Goal: Task Accomplishment & Management: Manage account settings

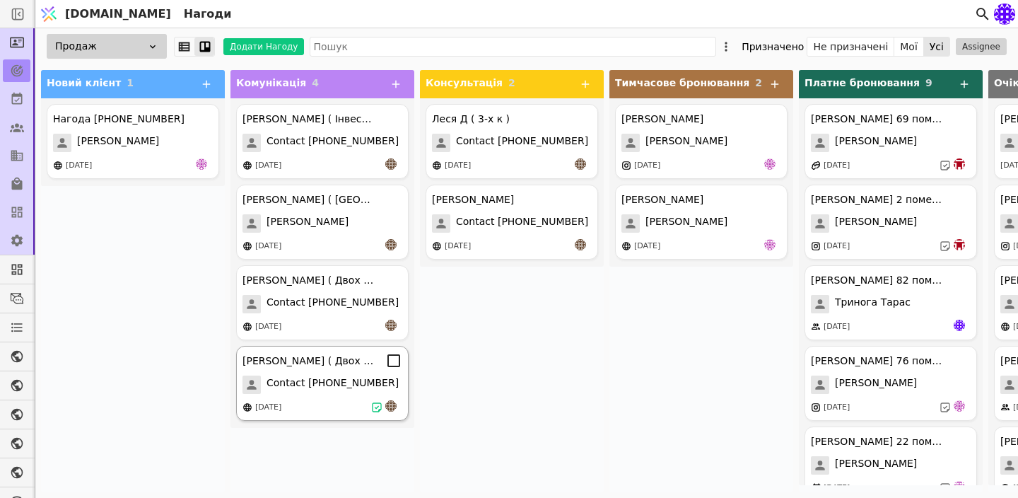
click at [349, 367] on div "[PERSON_NAME] ( Двох к для себе )" at bounding box center [310, 361] width 134 height 15
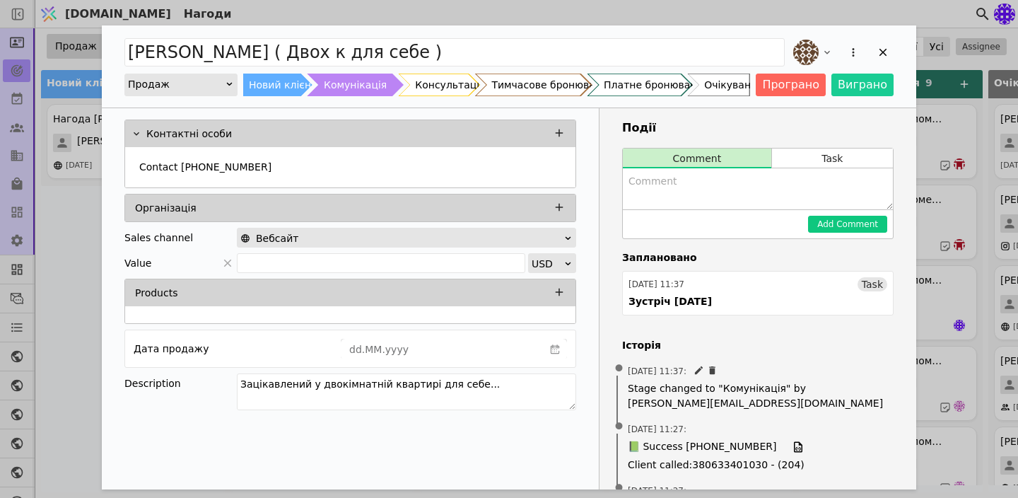
scroll to position [43, 0]
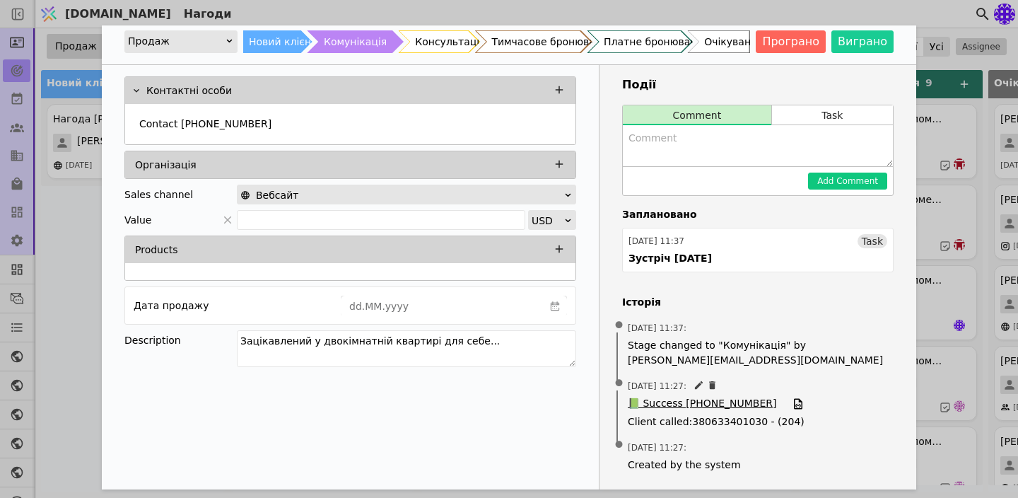
click at [686, 402] on span "📗 Success [PHONE_NUMBER]" at bounding box center [702, 404] width 148 height 16
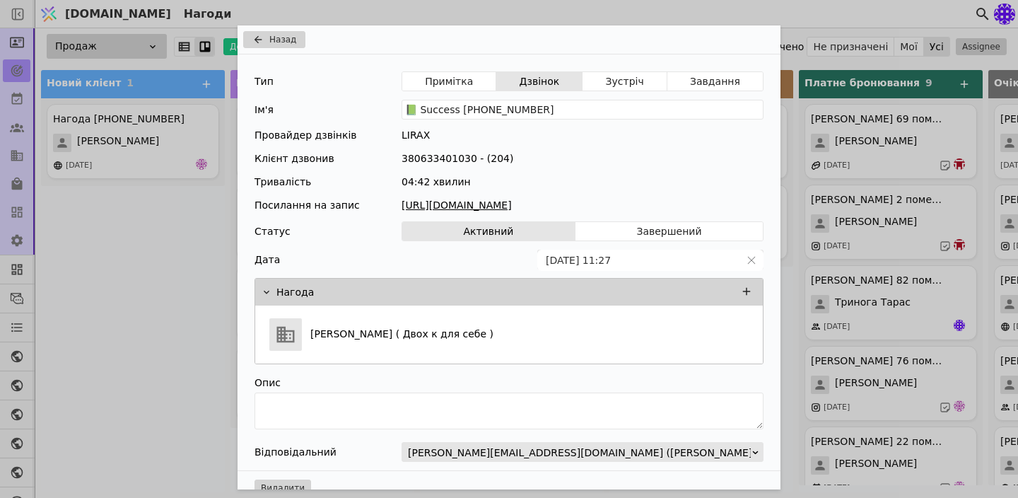
click at [197, 239] on div "Назад Тип Примітка Дзвінок Зустріч Завдання Ім'я 📗 Success [PHONE_NUMBER] Прова…" at bounding box center [509, 249] width 1018 height 498
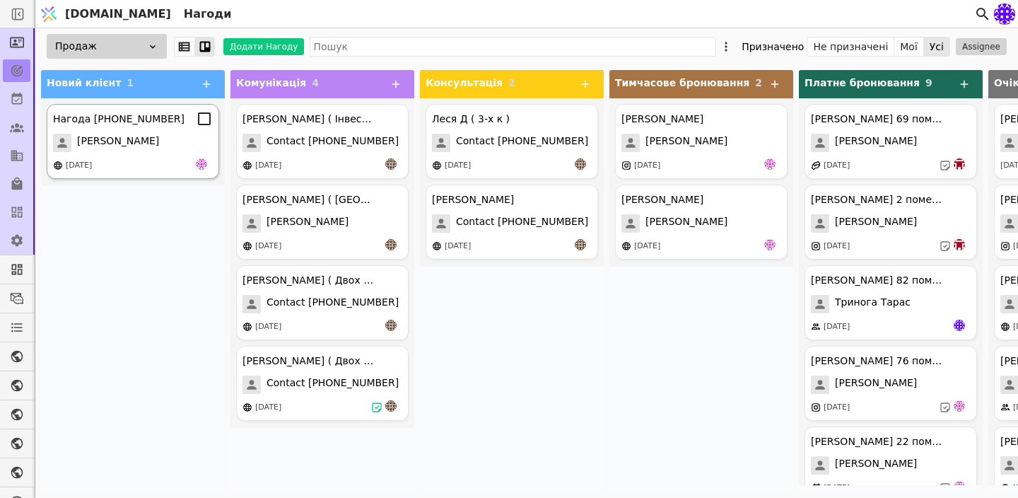
click at [184, 167] on div "[DATE]" at bounding box center [133, 165] width 160 height 14
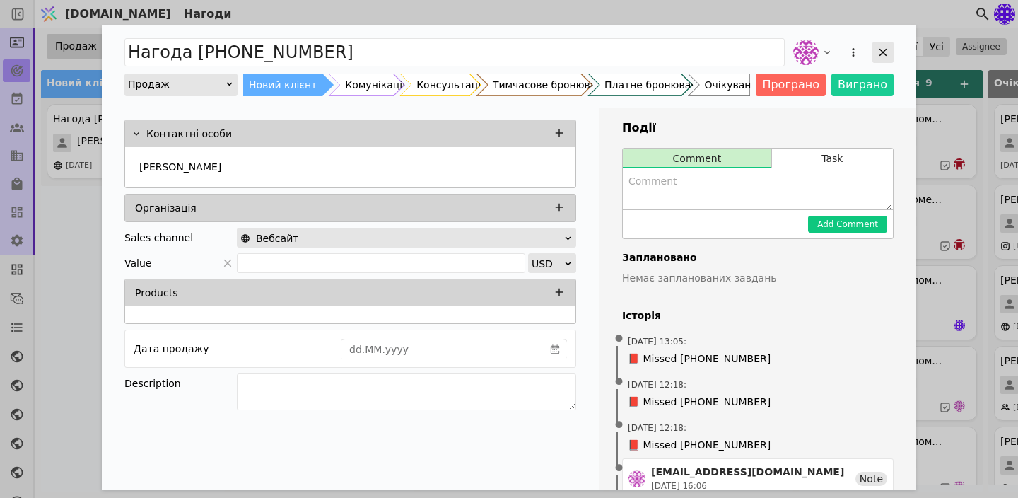
click at [883, 57] on icon "Add Opportunity" at bounding box center [883, 52] width 13 height 13
